Goal: Check status: Check status

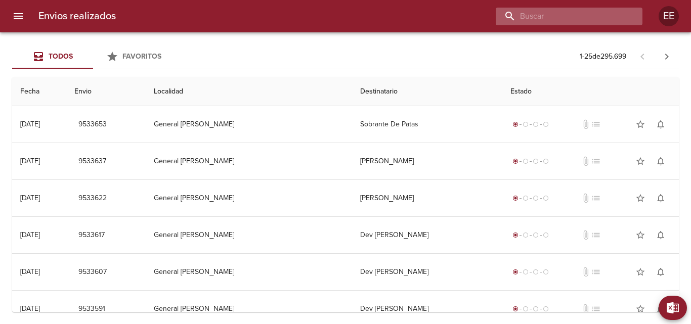
paste input "[PERSON_NAME]"
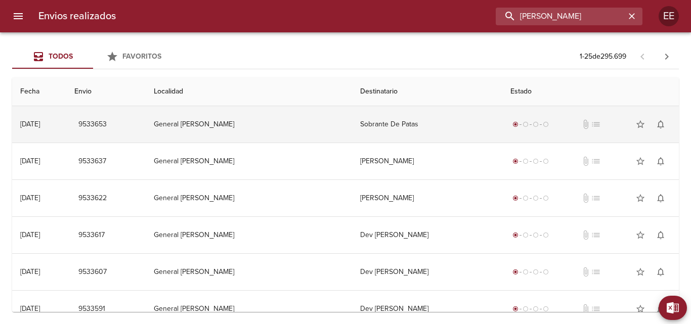
type input "[PERSON_NAME]"
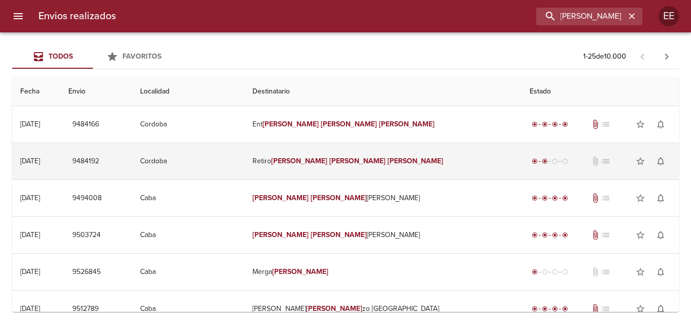
scroll to position [0, 0]
click at [341, 161] on em "[PERSON_NAME]" at bounding box center [357, 161] width 56 height 9
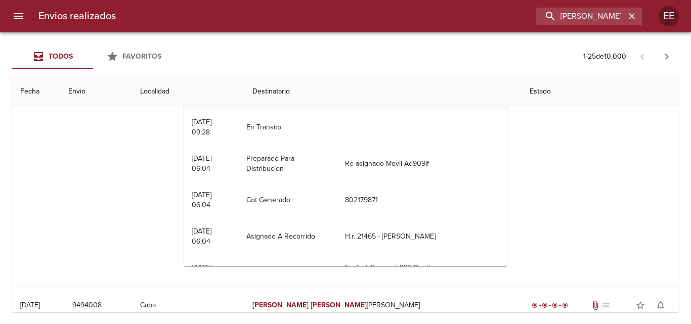
scroll to position [51, 0]
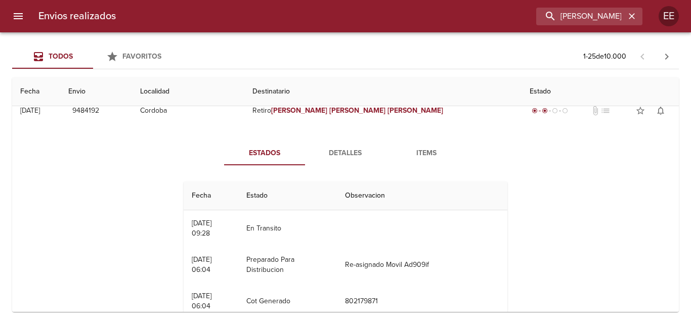
click at [347, 152] on span "Detalles" at bounding box center [345, 153] width 69 height 13
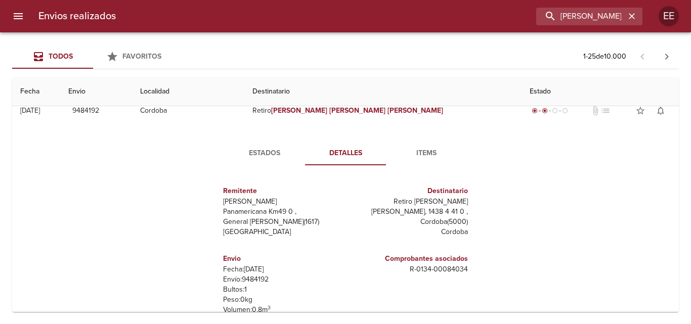
click at [425, 154] on span "Items" at bounding box center [426, 153] width 69 height 13
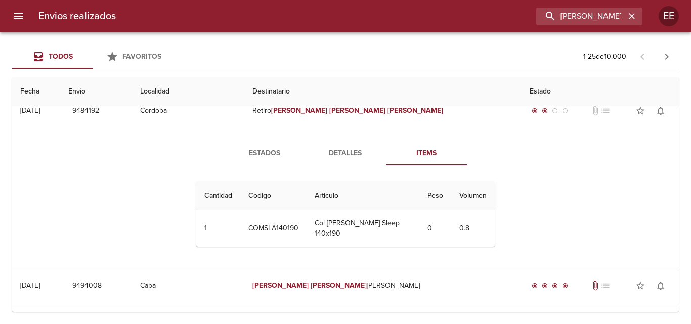
scroll to position [0, 0]
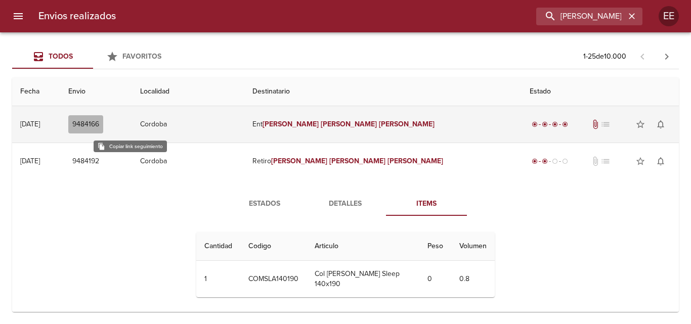
click at [99, 124] on span "9484166" at bounding box center [85, 124] width 27 height 13
click at [339, 126] on em "[PERSON_NAME]" at bounding box center [349, 124] width 56 height 9
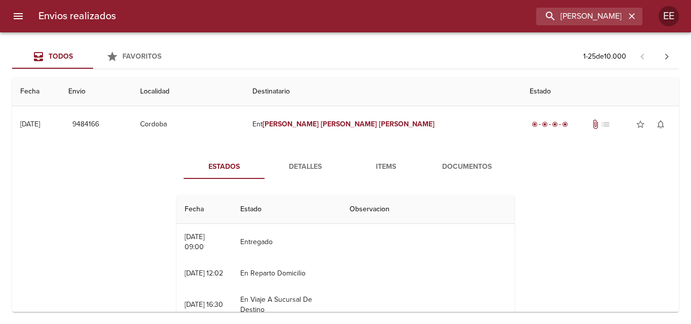
click at [300, 165] on span "Detalles" at bounding box center [304, 167] width 69 height 13
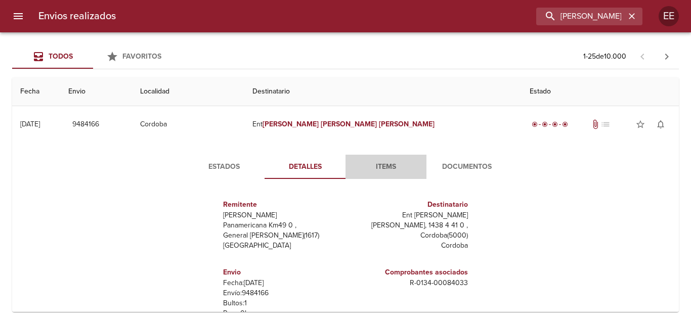
click at [377, 169] on span "Items" at bounding box center [385, 167] width 69 height 13
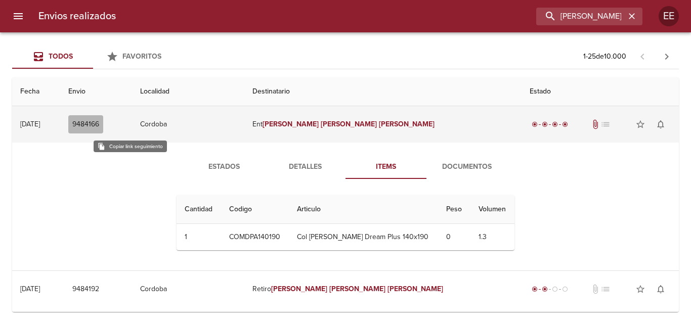
click at [99, 122] on span "9484166" at bounding box center [85, 124] width 27 height 13
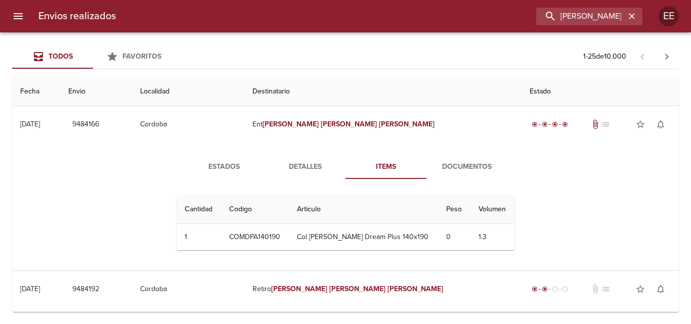
click at [90, 146] on div "Estados Detalles Items Documentos Cantidad Cant. Codigo Articulo Peso Volumen 1…" at bounding box center [345, 207] width 650 height 128
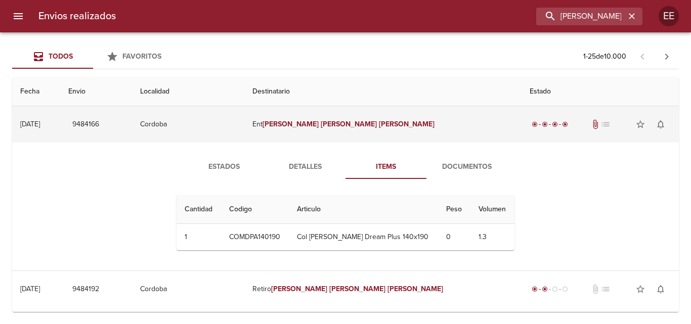
click at [60, 124] on td "[DATE] [DATE]" at bounding box center [36, 124] width 48 height 36
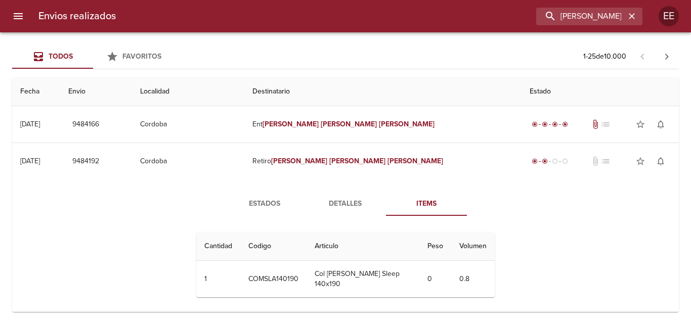
scroll to position [101, 0]
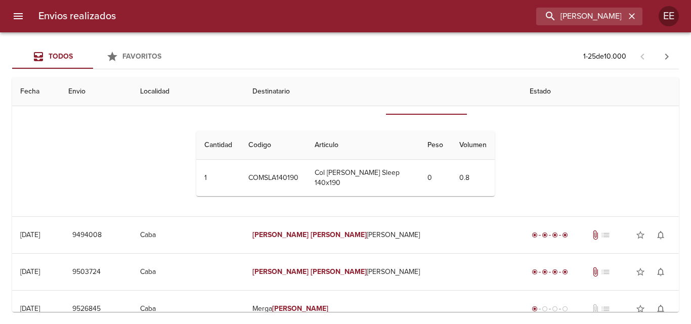
click at [328, 145] on th "Articulo" at bounding box center [362, 145] width 113 height 29
click at [267, 143] on th "Codigo" at bounding box center [273, 145] width 66 height 29
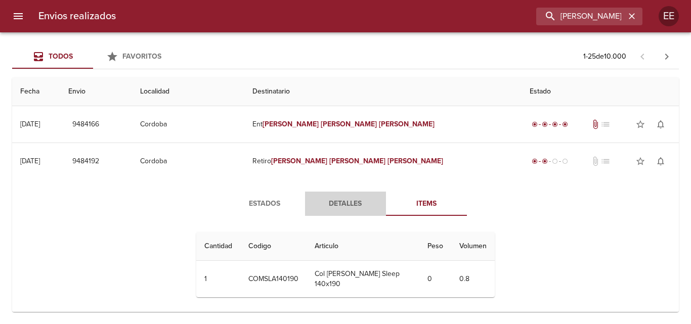
click at [338, 199] on span "Detalles" at bounding box center [345, 204] width 69 height 13
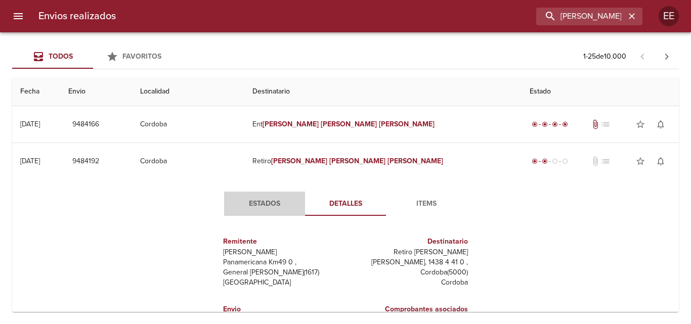
click at [266, 203] on span "Estados" at bounding box center [264, 204] width 69 height 13
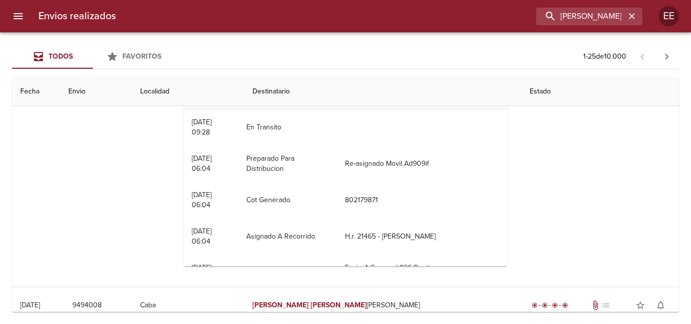
click at [148, 169] on div "Estados Detalles Items Fecha Estado Observacion 14/08 [DATE] 09:28 En [PERSON_N…" at bounding box center [345, 157] width 650 height 259
click at [60, 96] on th "Fecha" at bounding box center [36, 91] width 48 height 29
click at [50, 91] on th "Fecha" at bounding box center [36, 91] width 48 height 29
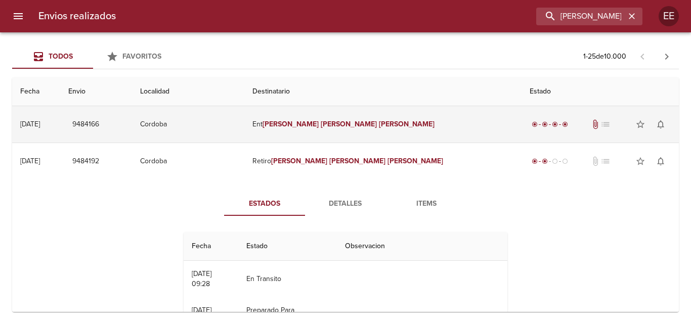
click at [317, 125] on em "[PERSON_NAME]" at bounding box center [290, 124] width 56 height 9
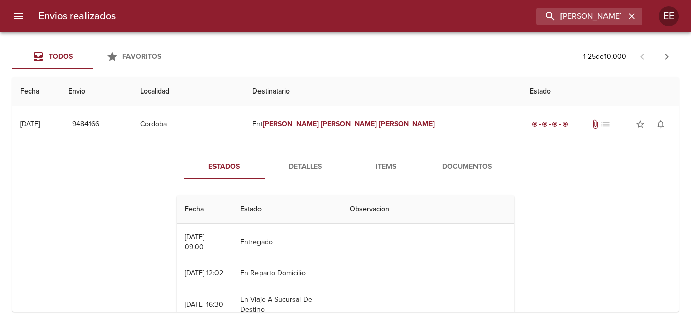
click at [216, 168] on span "Estados" at bounding box center [224, 167] width 69 height 13
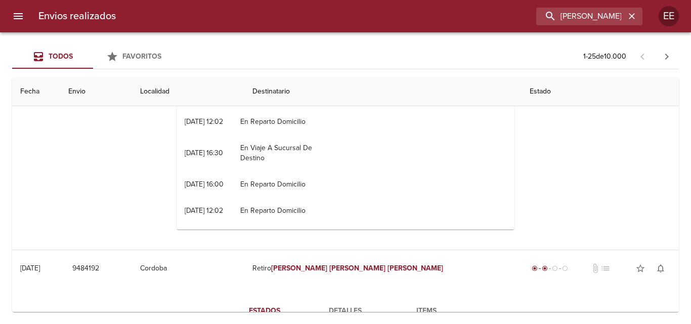
click at [116, 93] on th "Envio" at bounding box center [96, 91] width 72 height 29
click at [21, 86] on th "Fecha" at bounding box center [36, 91] width 48 height 29
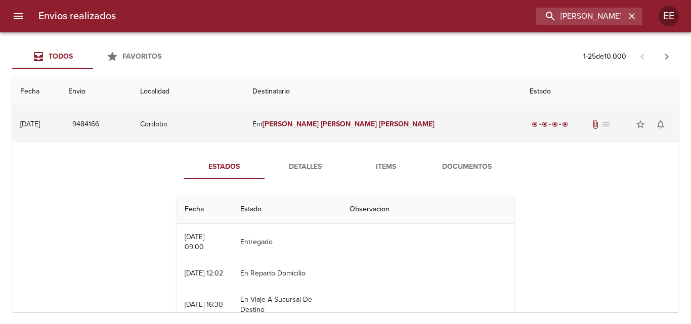
click at [327, 126] on em "[PERSON_NAME]" at bounding box center [349, 124] width 56 height 9
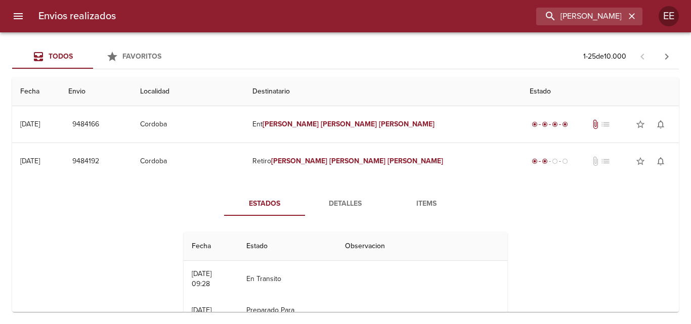
click at [413, 200] on span "Items" at bounding box center [426, 204] width 69 height 13
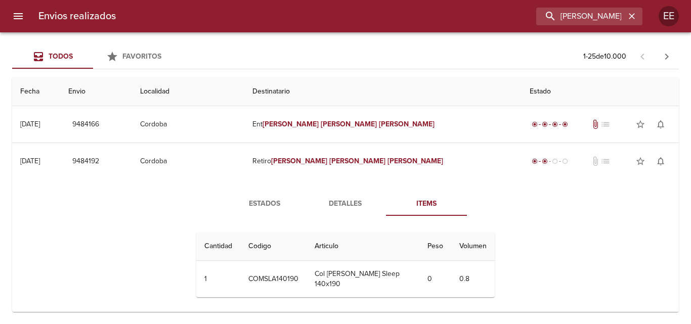
click at [339, 207] on span "Detalles" at bounding box center [345, 204] width 69 height 13
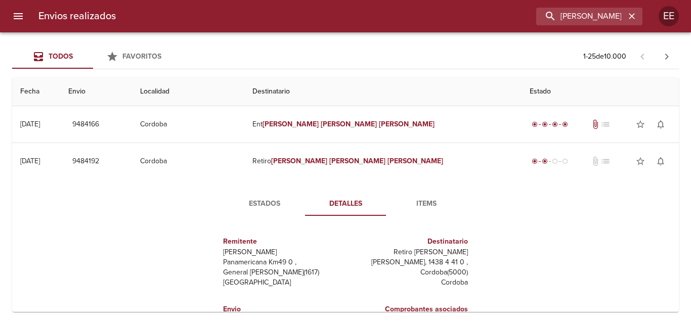
click at [418, 203] on span "Items" at bounding box center [426, 204] width 69 height 13
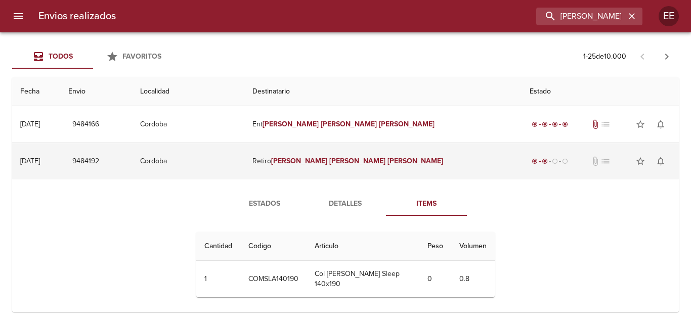
scroll to position [51, 0]
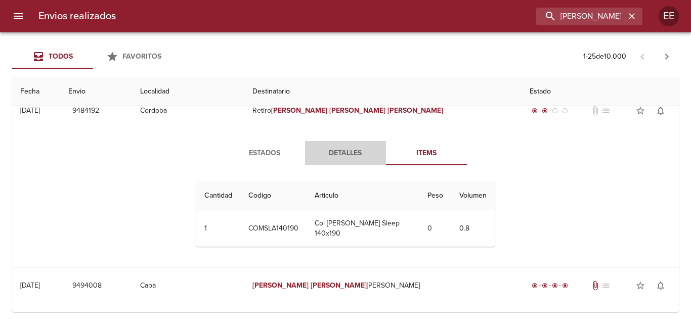
click at [340, 152] on span "Detalles" at bounding box center [345, 153] width 69 height 13
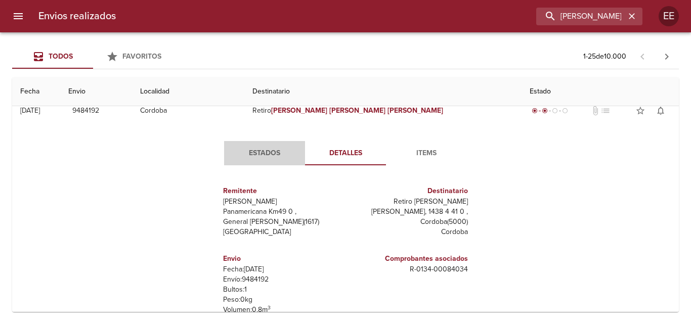
click at [256, 150] on span "Estados" at bounding box center [264, 153] width 69 height 13
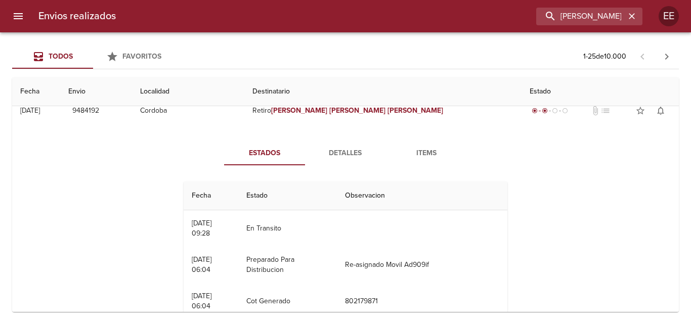
scroll to position [0, 0]
